Goal: Transaction & Acquisition: Obtain resource

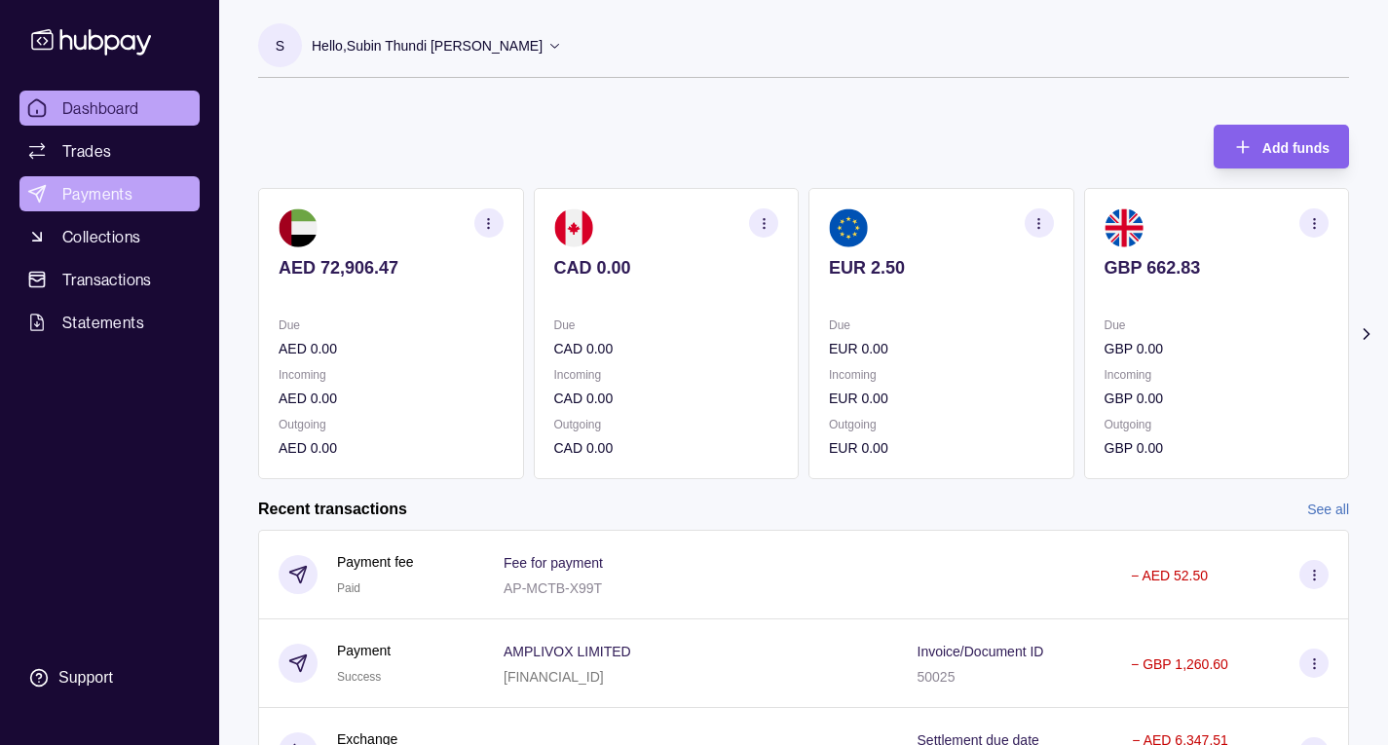
click at [131, 203] on link "Payments" at bounding box center [109, 193] width 180 height 35
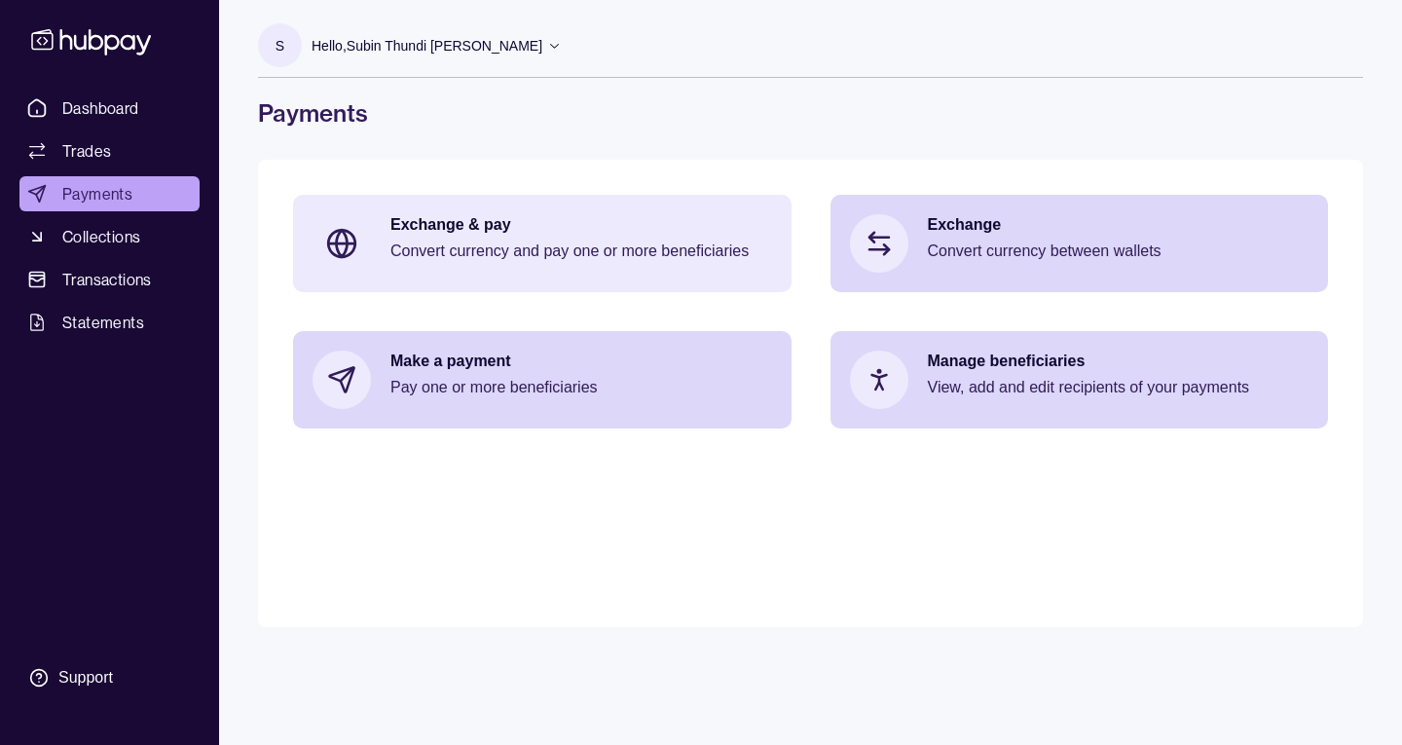
click at [535, 216] on p "Exchange & pay" at bounding box center [581, 224] width 382 height 21
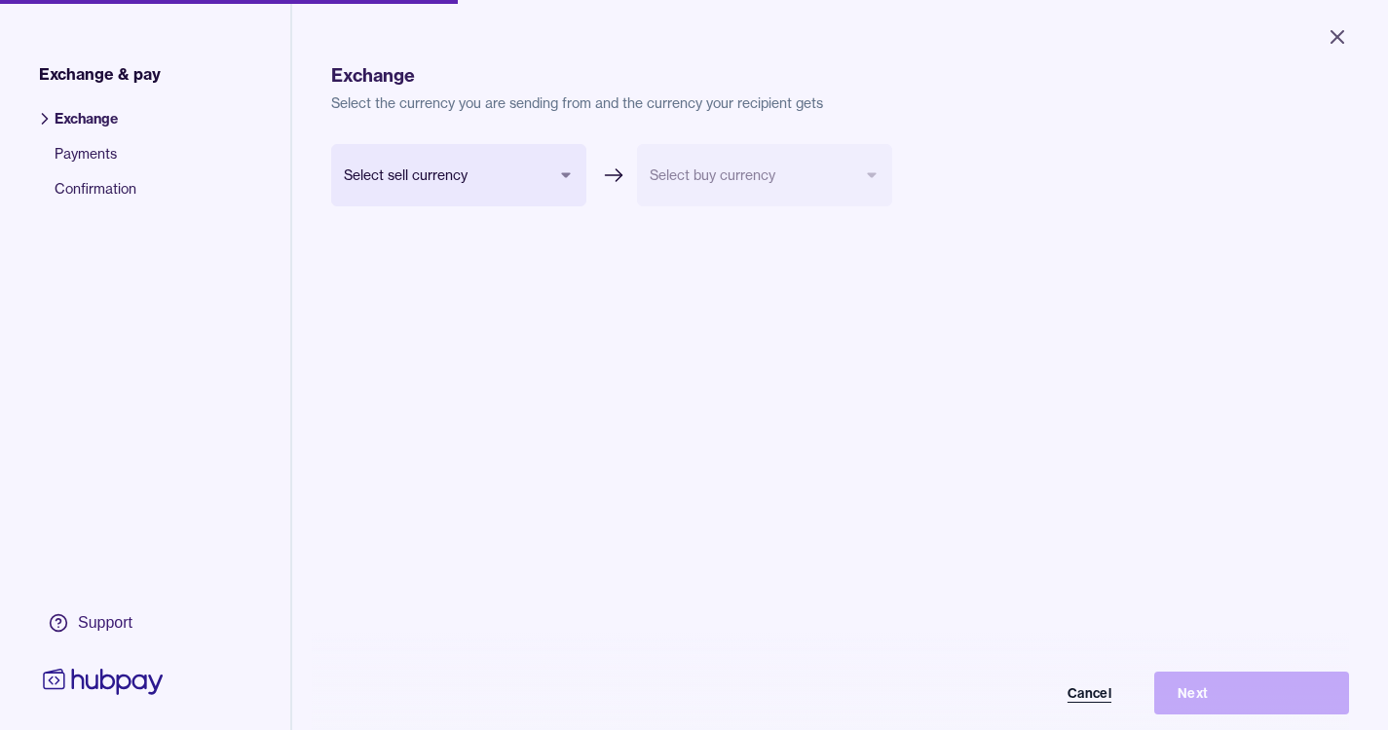
click at [1096, 700] on button "Cancel" at bounding box center [1037, 693] width 195 height 43
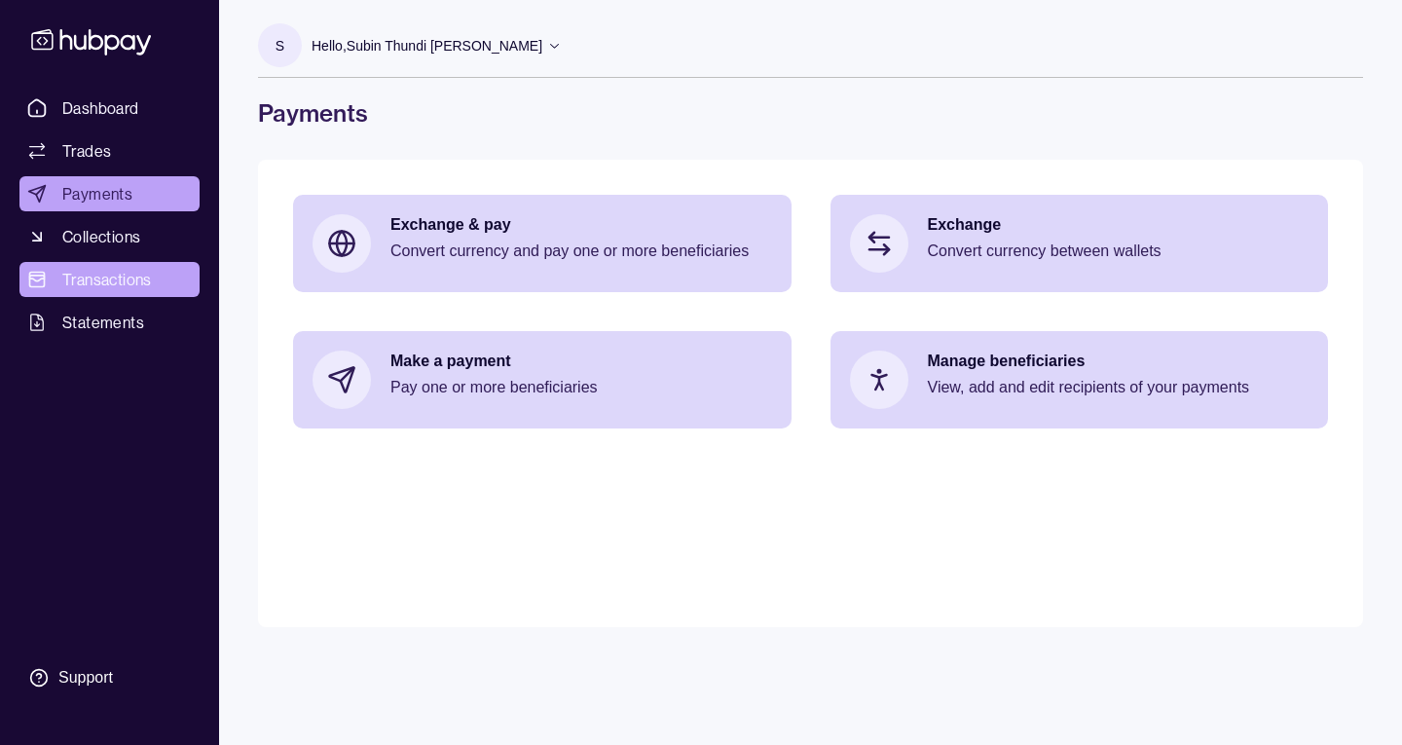
click at [137, 280] on span "Transactions" at bounding box center [107, 279] width 90 height 23
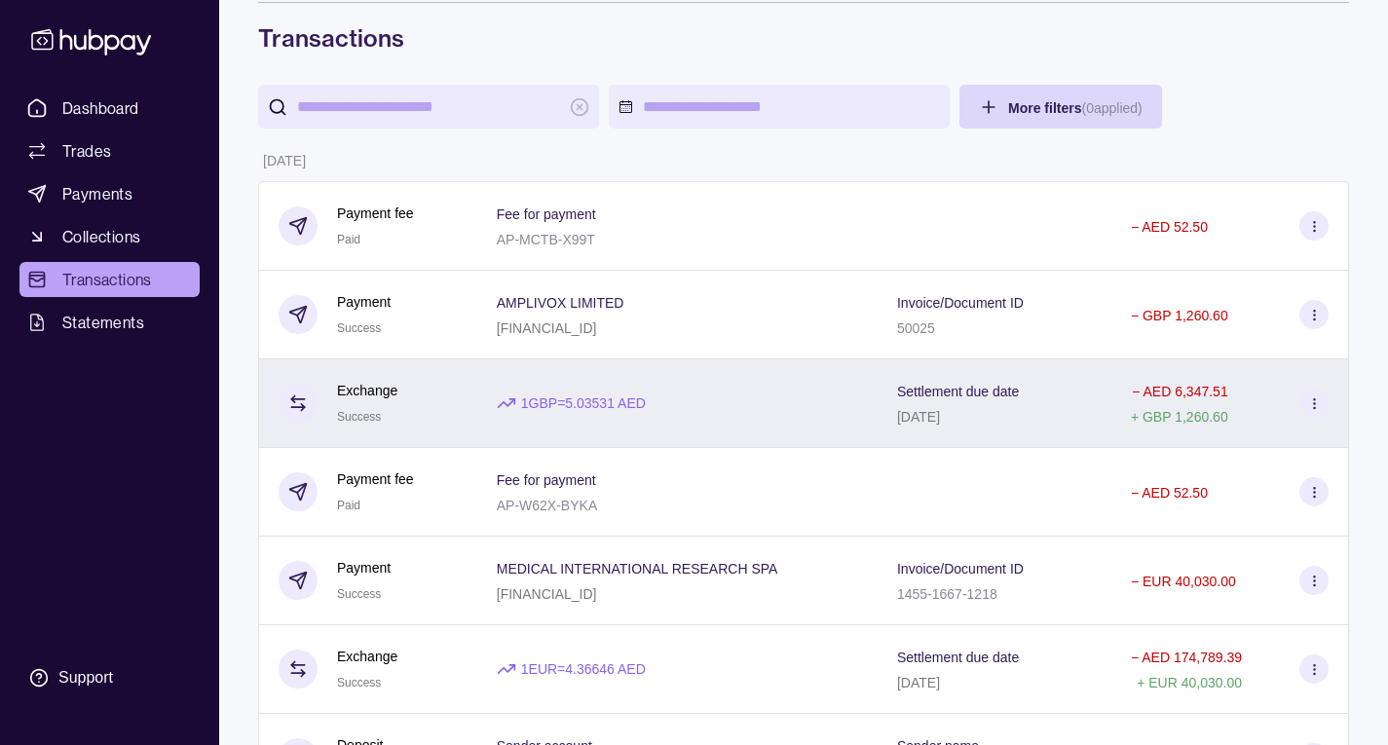
scroll to position [97, 0]
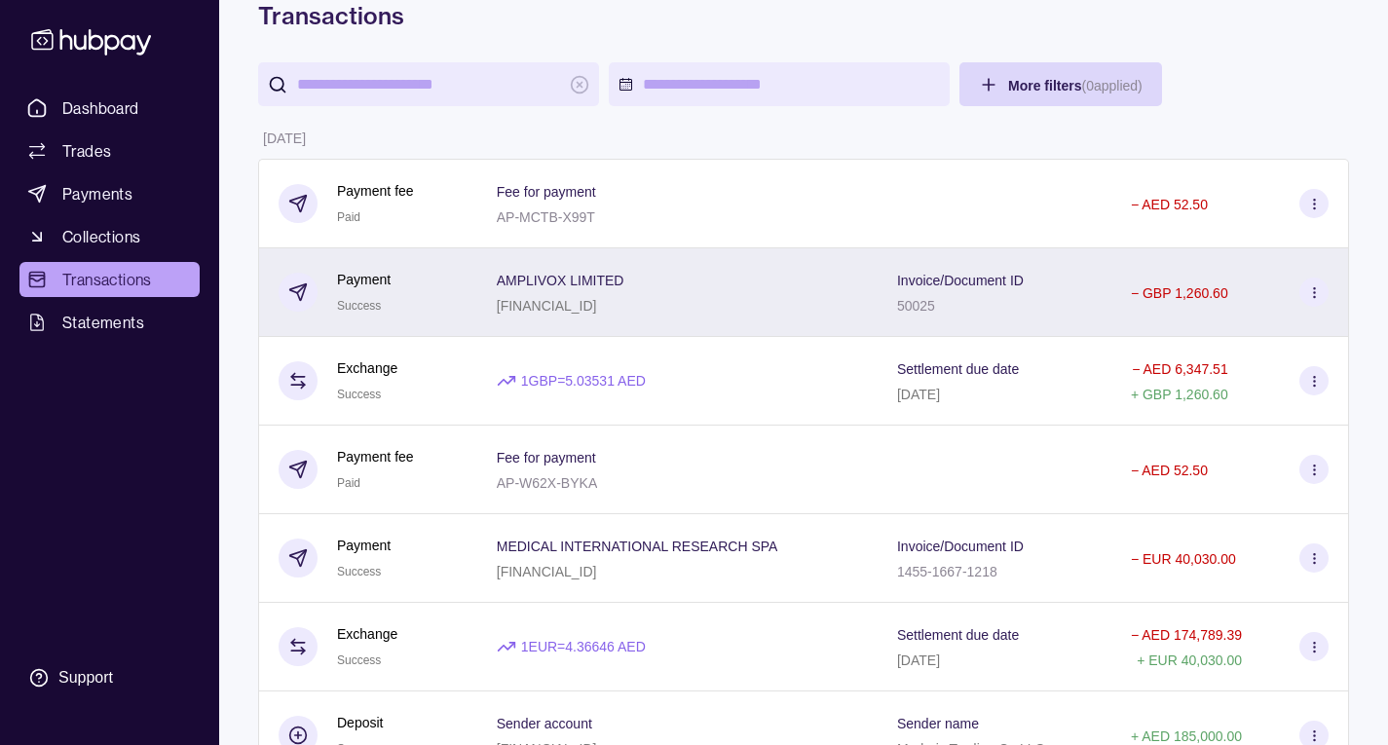
click at [1314, 296] on circle at bounding box center [1313, 296] width 1 height 1
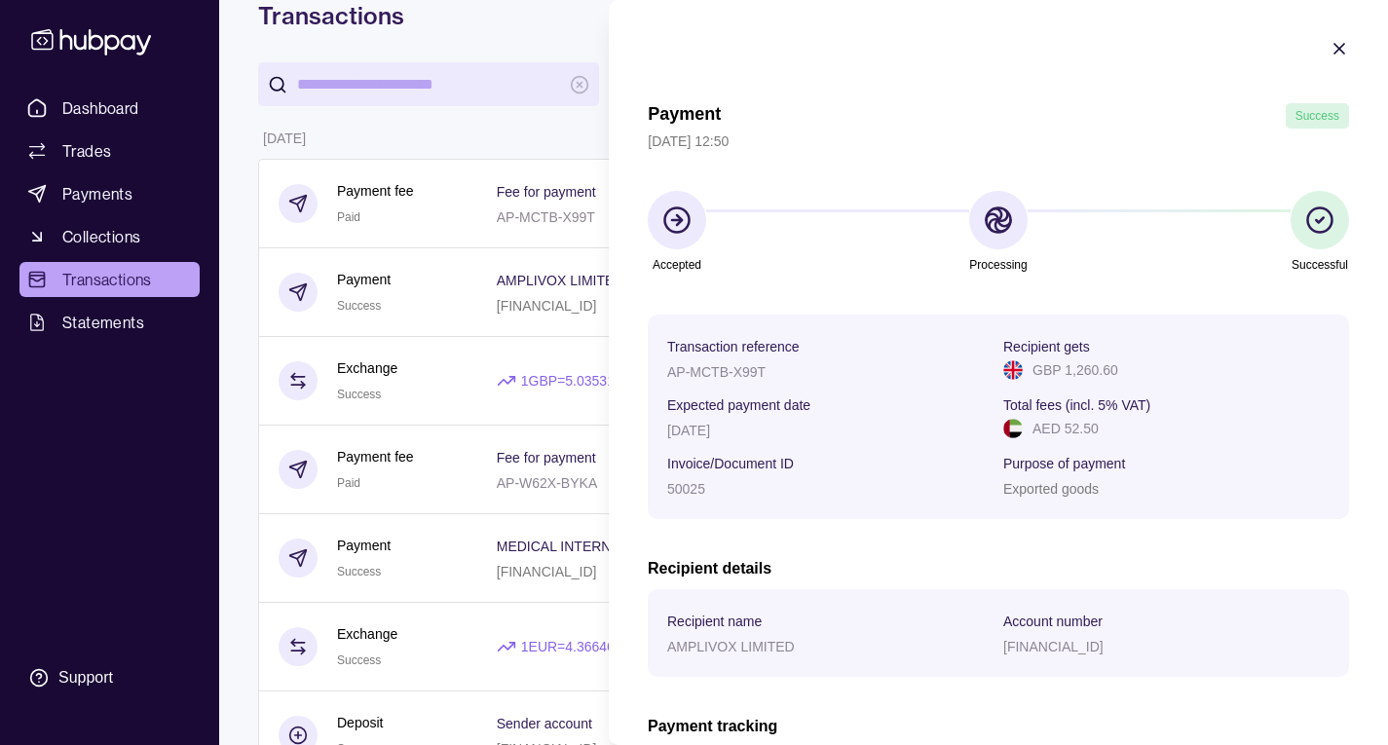
click at [1257, 604] on section "Recipient name AMPLIVOX LIMITED Account number [FINANCIAL_ID]" at bounding box center [998, 633] width 701 height 88
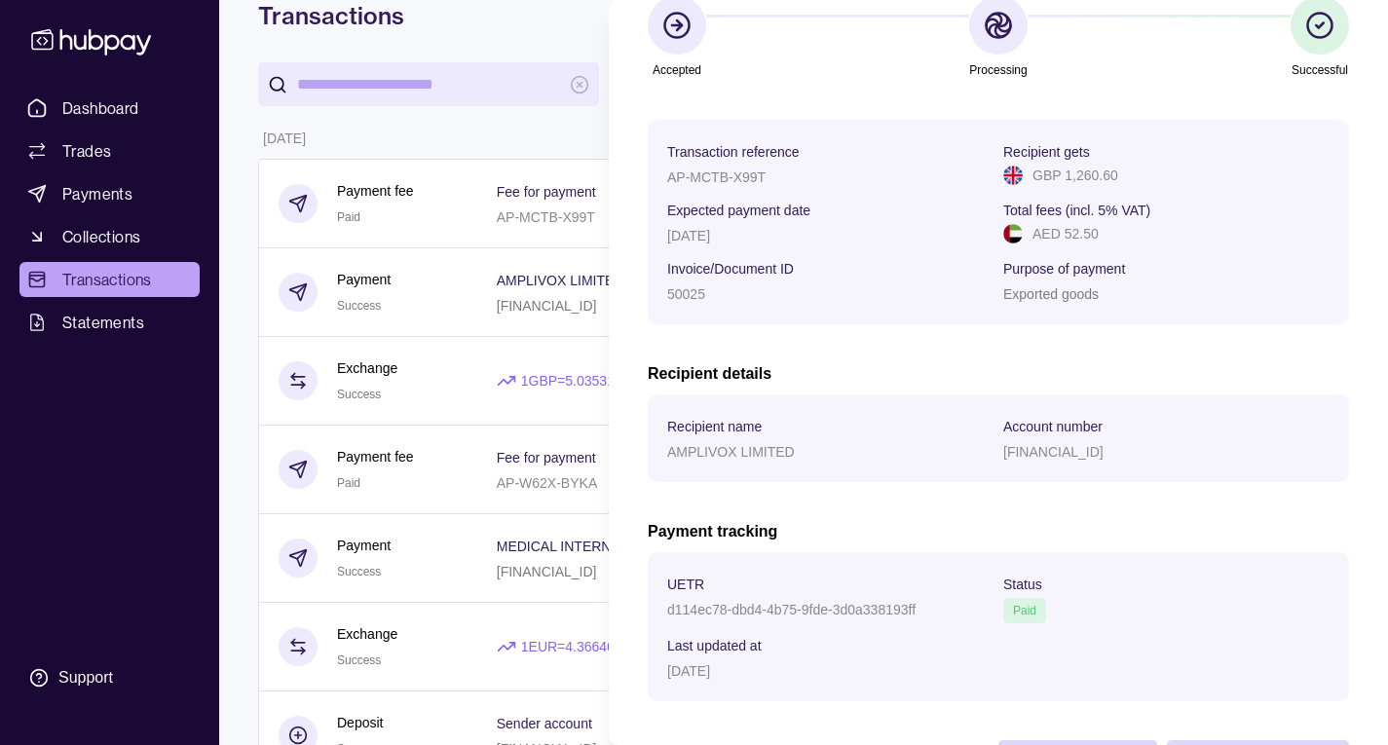
scroll to position [273, 0]
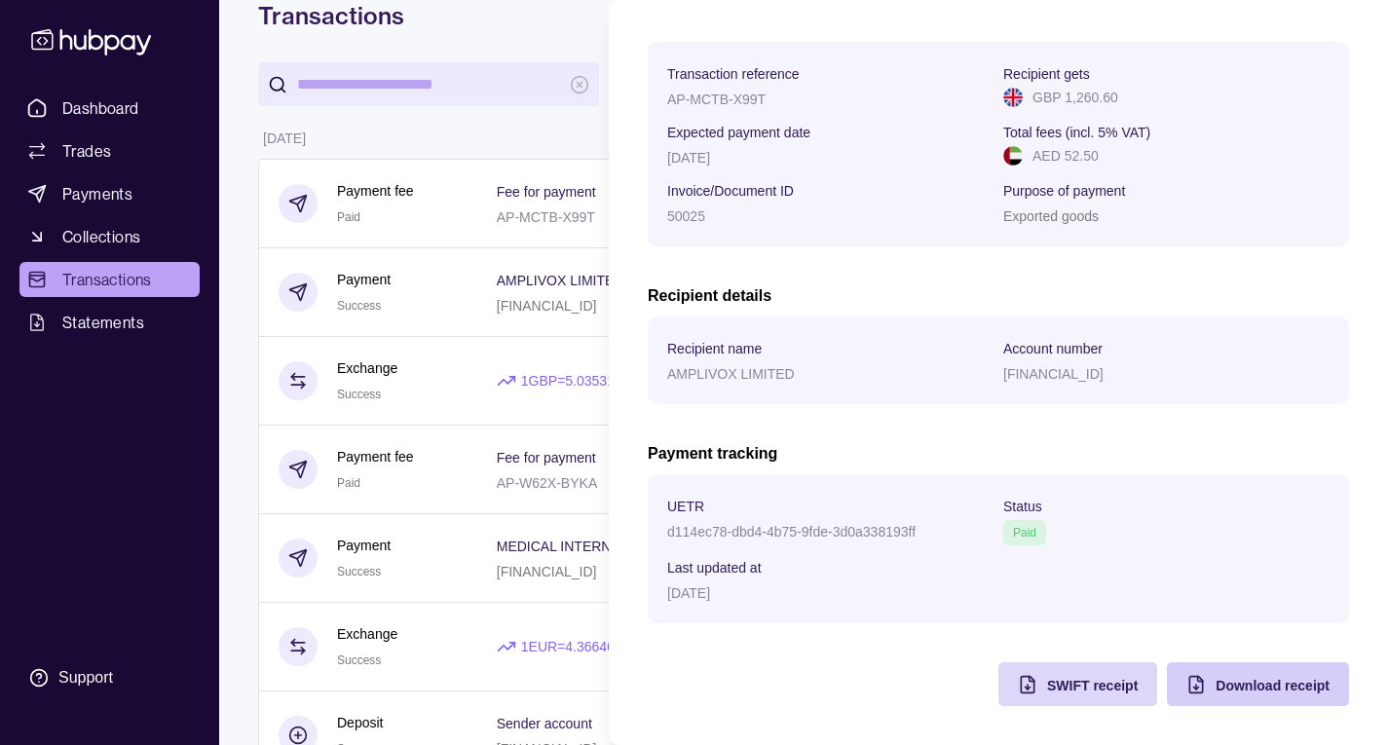
click at [1269, 684] on span "Download receipt" at bounding box center [1272, 686] width 114 height 16
click at [1349, 79] on section "Payment Success [DATE] 12:50 Accepted Processing Successful Transaction referen…" at bounding box center [998, 236] width 779 height 1018
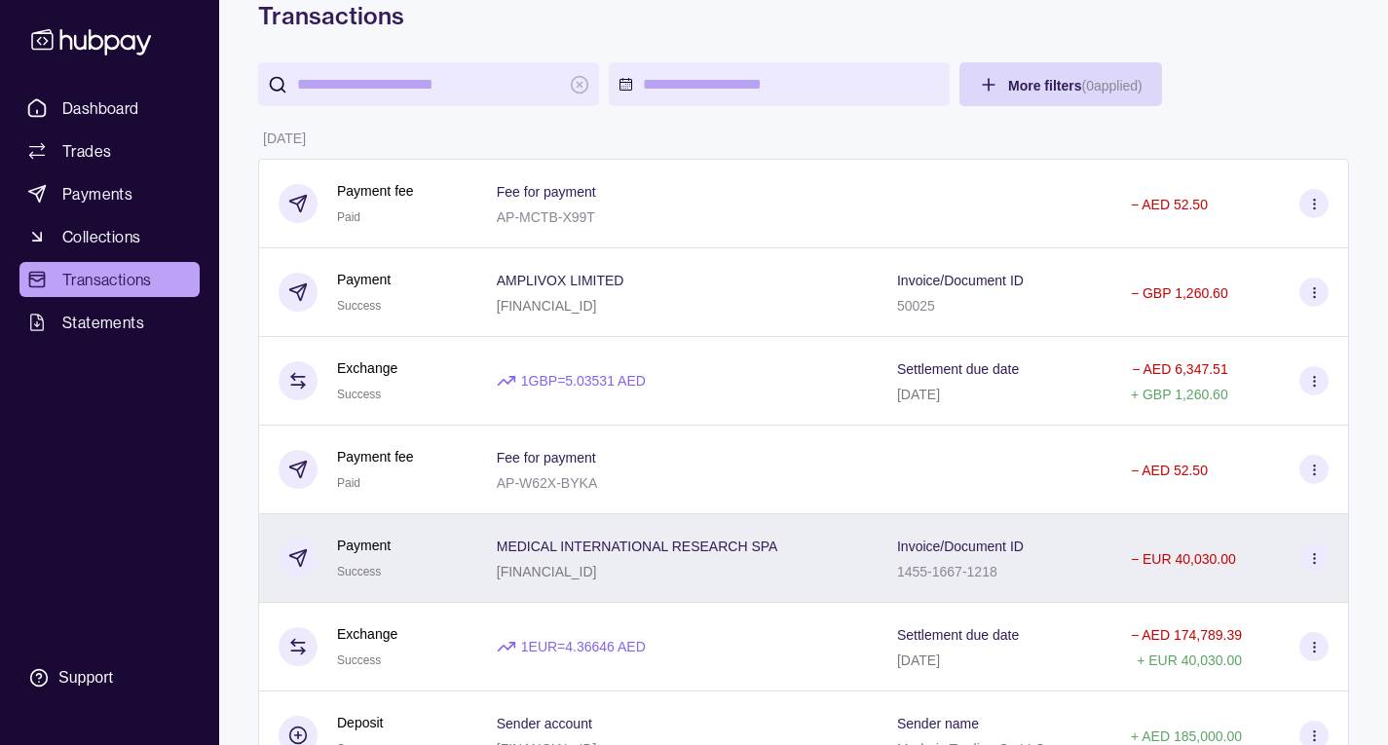
click at [1312, 563] on icon at bounding box center [1314, 558] width 15 height 15
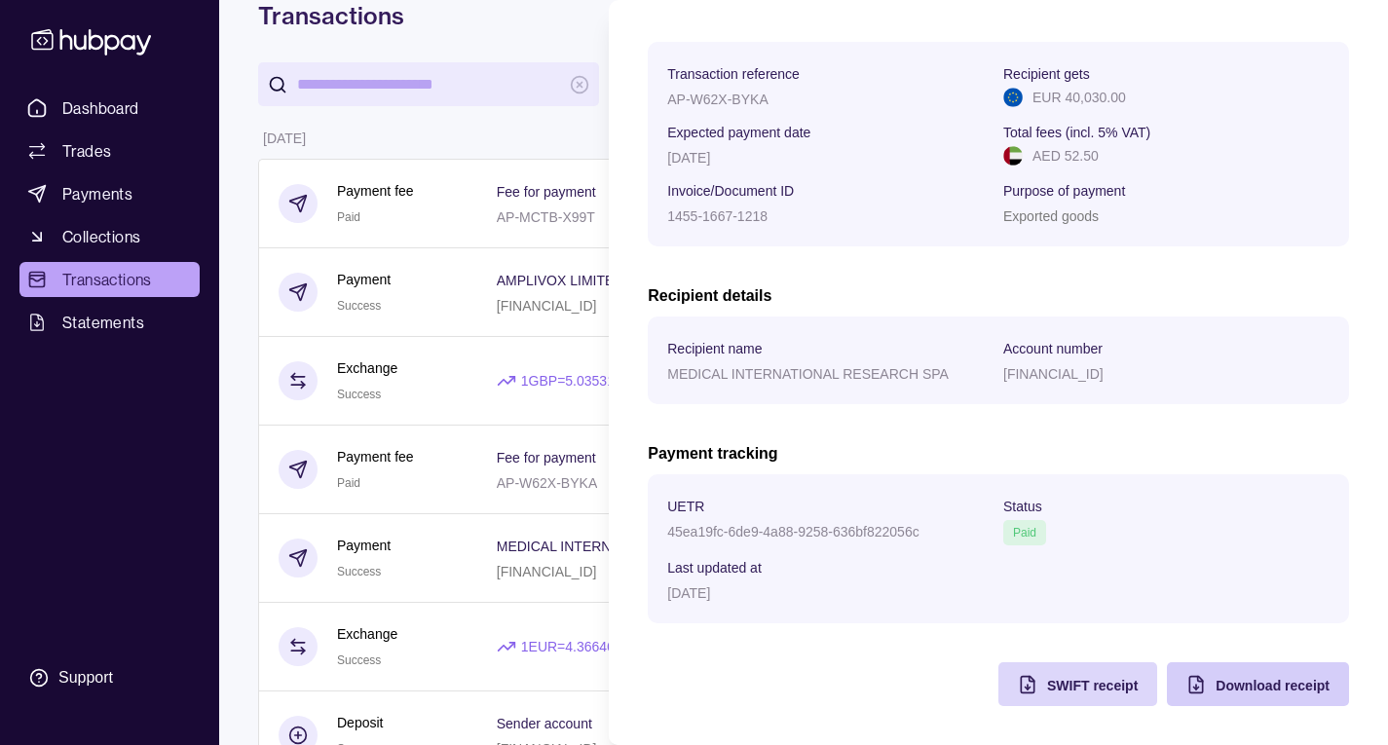
click at [1255, 679] on span "Download receipt" at bounding box center [1272, 686] width 114 height 16
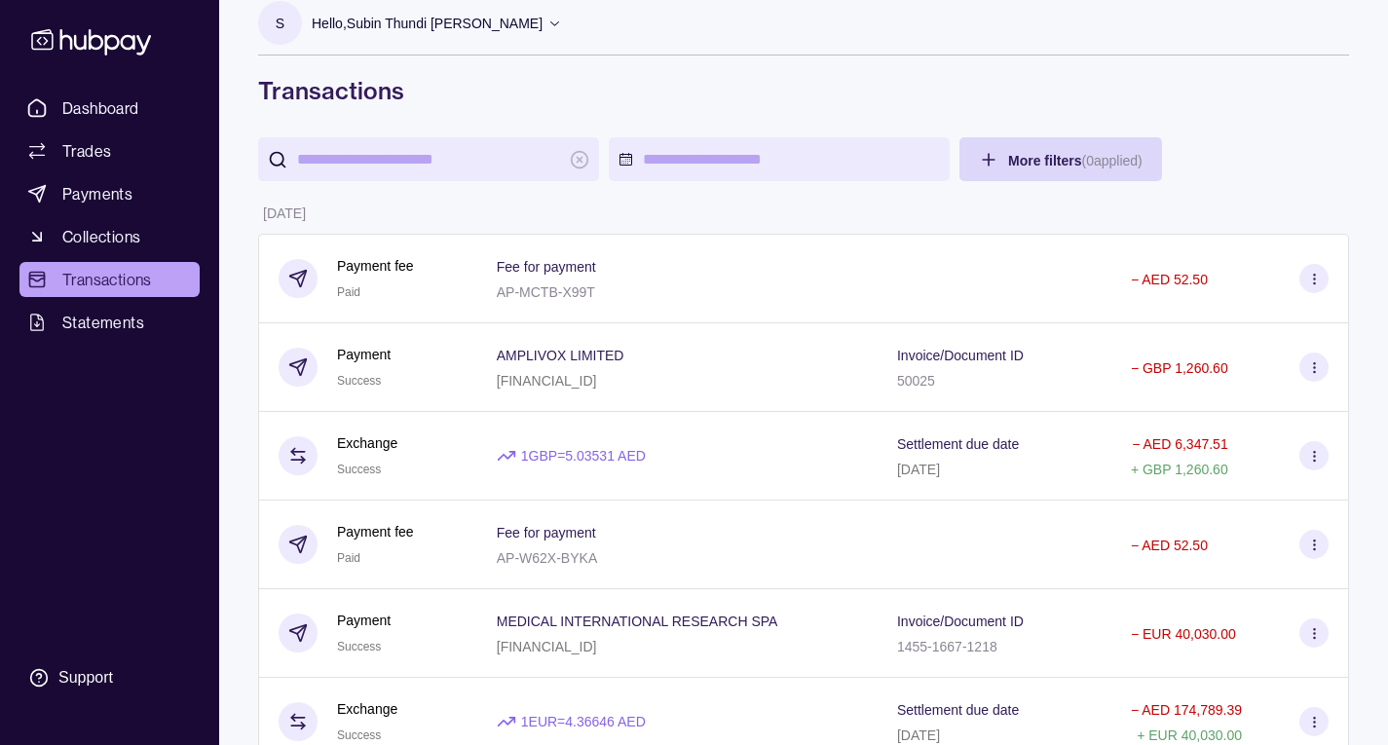
scroll to position [0, 0]
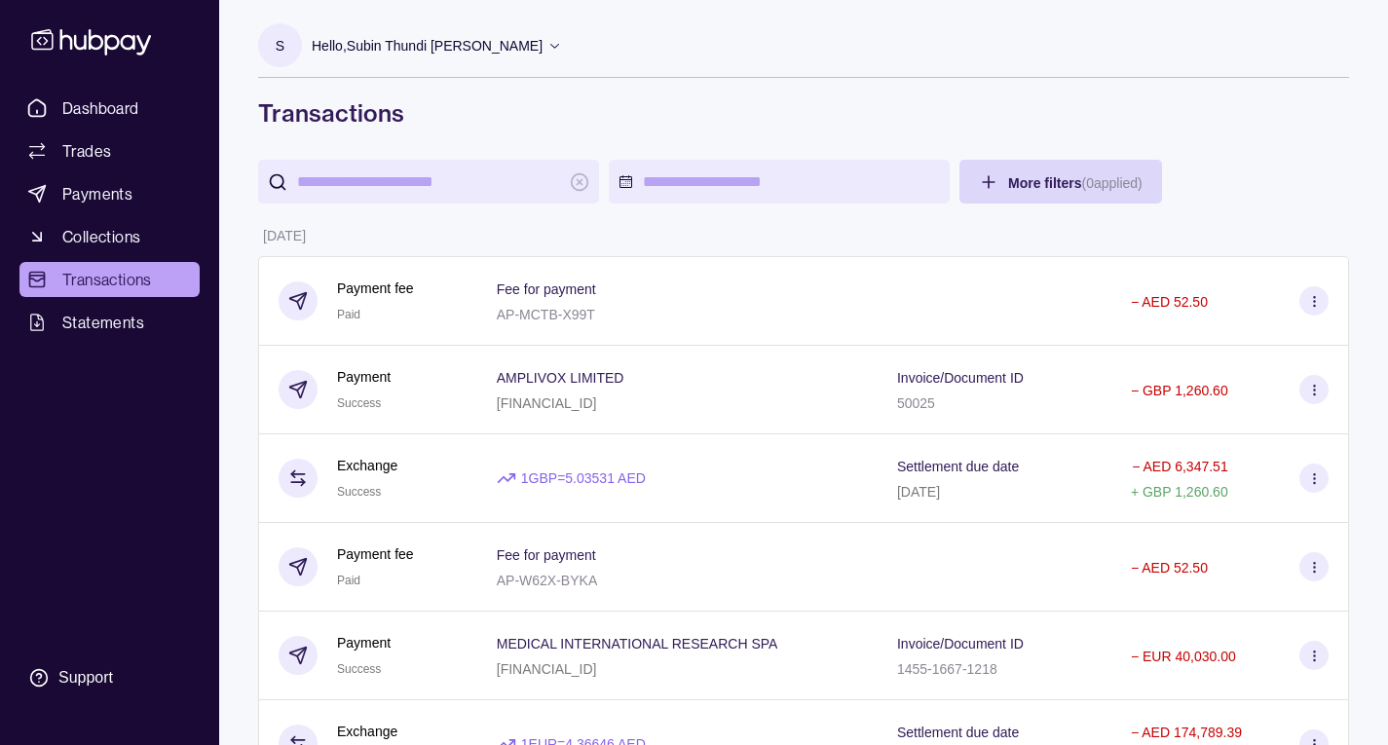
click at [562, 45] on icon at bounding box center [554, 45] width 15 height 15
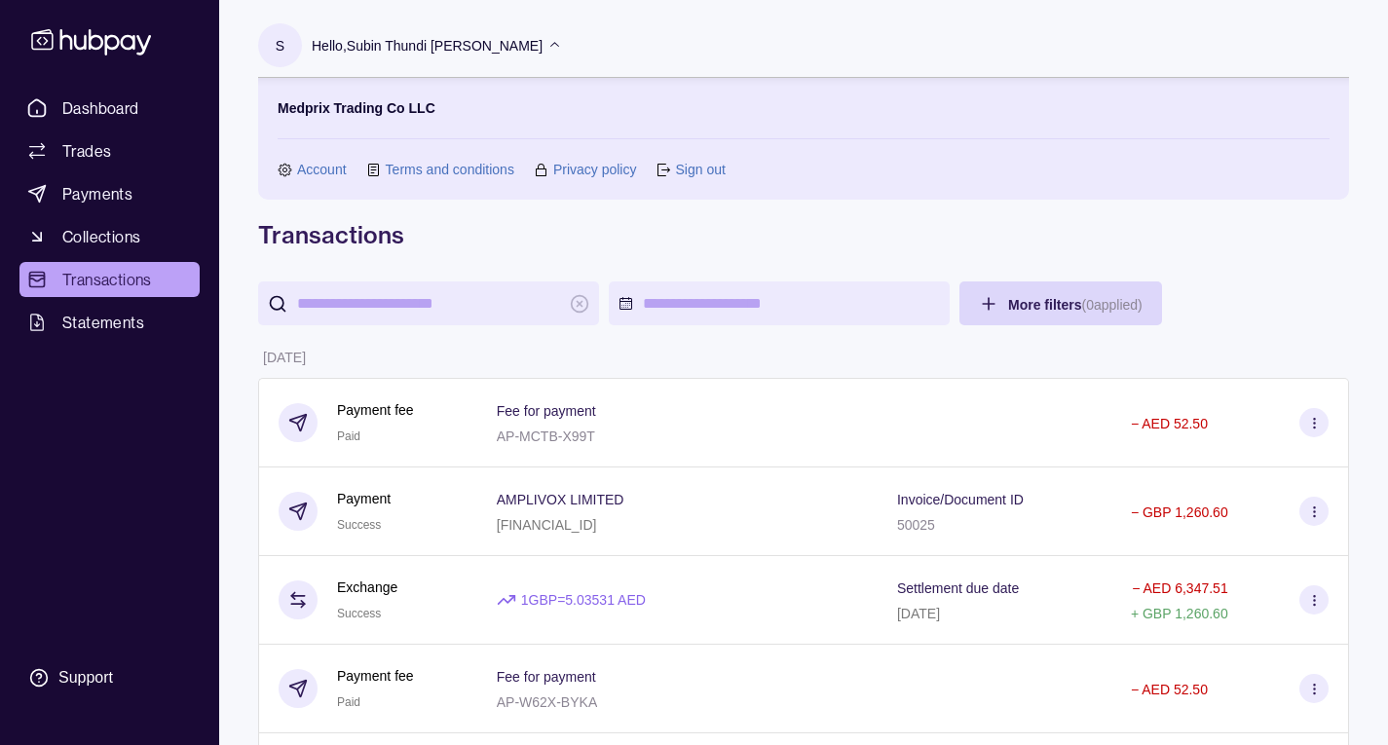
click at [704, 177] on link "Sign out" at bounding box center [700, 169] width 50 height 21
click at [704, 170] on link "Sign out" at bounding box center [700, 169] width 50 height 21
